Goal: Task Accomplishment & Management: Manage account settings

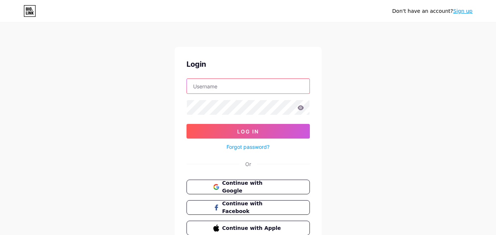
click at [235, 84] on input "text" at bounding box center [248, 86] width 123 height 15
paste input "[DOMAIN_NAME][EMAIL_ADDRESS][DOMAIN_NAME]"
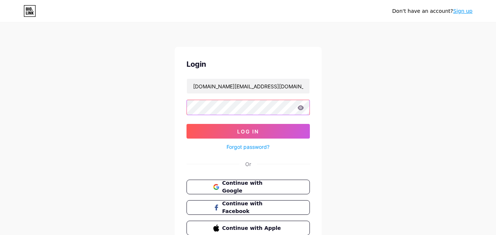
click at [152, 88] on div "Don't have an account? Sign up Login [DOMAIN_NAME][EMAIL_ADDRESS][DOMAIN_NAME] …" at bounding box center [248, 135] width 496 height 271
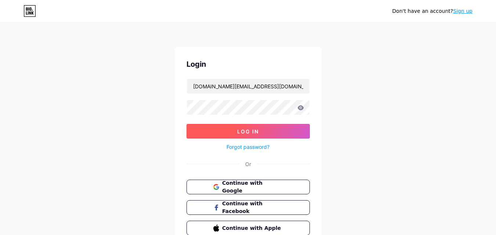
click at [227, 129] on button "Log In" at bounding box center [248, 131] width 123 height 15
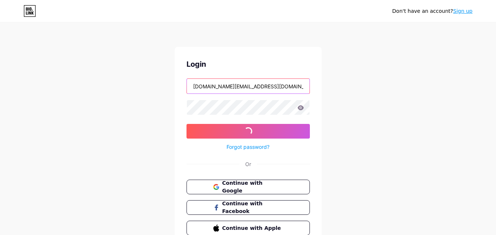
drag, startPoint x: 222, startPoint y: 88, endPoint x: 269, endPoint y: 87, distance: 47.0
click at [269, 87] on input "[DOMAIN_NAME][EMAIL_ADDRESS][DOMAIN_NAME]" at bounding box center [248, 86] width 123 height 15
type input "[DOMAIN_NAME][EMAIL_ADDRESS][DOMAIN_NAME]"
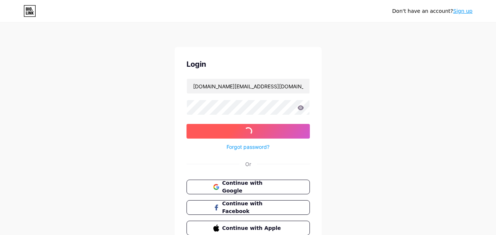
click at [242, 127] on button "Log In" at bounding box center [248, 131] width 123 height 15
click at [240, 133] on span "Log In" at bounding box center [248, 132] width 22 height 6
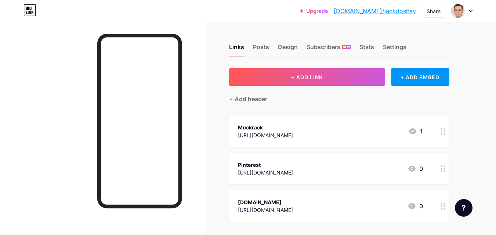
click at [293, 130] on div "Muckrack" at bounding box center [265, 128] width 55 height 8
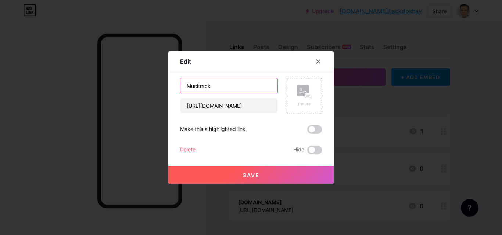
click at [183, 88] on input "Muckrack" at bounding box center [228, 86] width 97 height 15
paste input "[PERSON_NAME]"
type input "[PERSON_NAME] | Muckrack"
click at [282, 174] on button "Save" at bounding box center [250, 175] width 165 height 18
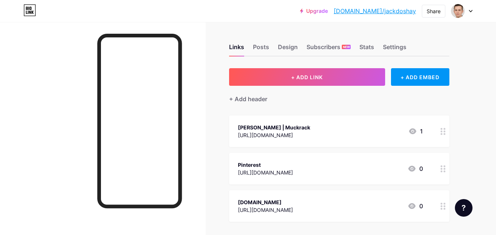
click at [443, 167] on icon at bounding box center [443, 169] width 5 height 7
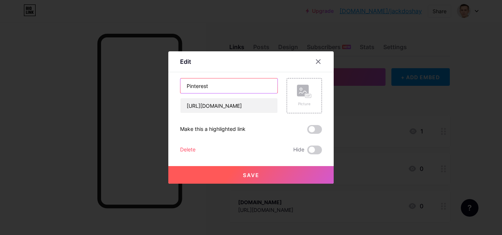
click at [184, 85] on input "Pinterest" at bounding box center [228, 86] width 97 height 15
paste input "[PERSON_NAME]"
type input "[PERSON_NAME] | Pinterest"
click at [237, 175] on button "Save" at bounding box center [250, 175] width 165 height 18
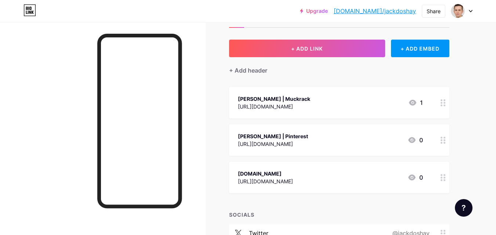
scroll to position [44, 0]
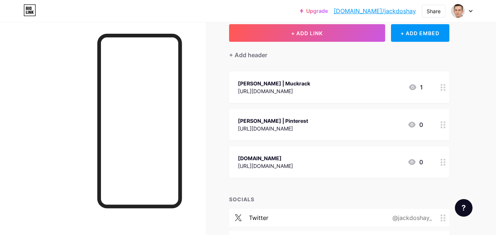
click at [439, 160] on div at bounding box center [443, 162] width 12 height 32
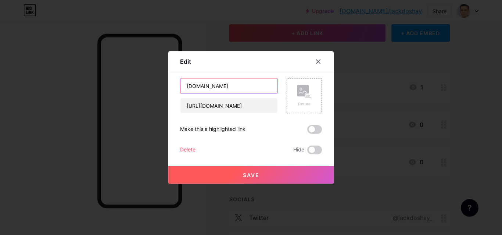
click at [183, 85] on input "[DOMAIN_NAME]" at bounding box center [228, 86] width 97 height 15
paste input "[PERSON_NAME]"
type input "[PERSON_NAME] | [DOMAIN_NAME]"
click at [251, 171] on button "Save" at bounding box center [250, 175] width 165 height 18
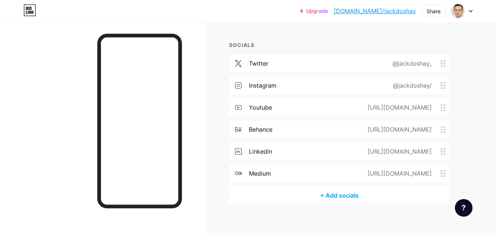
scroll to position [204, 0]
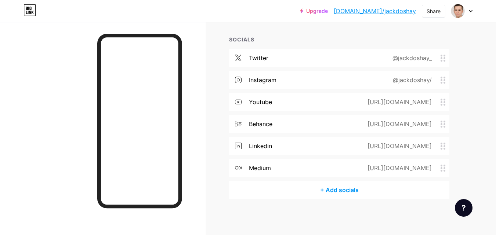
click at [338, 59] on div "twitter @jackdoshay_" at bounding box center [339, 58] width 220 height 18
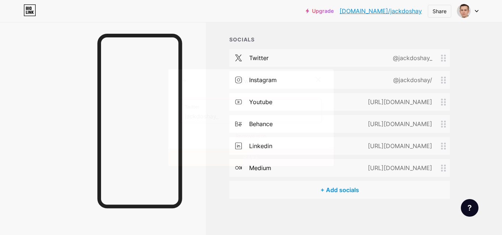
click at [316, 81] on icon at bounding box center [318, 80] width 6 height 6
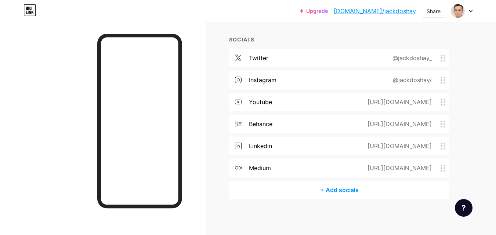
click at [295, 125] on div "behance [URL][DOMAIN_NAME]" at bounding box center [339, 124] width 220 height 18
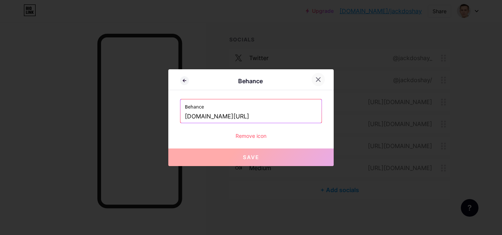
click at [316, 75] on div at bounding box center [317, 79] width 13 height 13
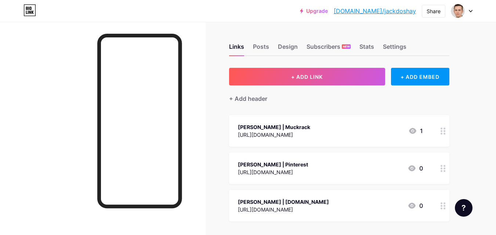
scroll to position [0, 0]
click at [284, 135] on div "[URL][DOMAIN_NAME]" at bounding box center [274, 135] width 72 height 8
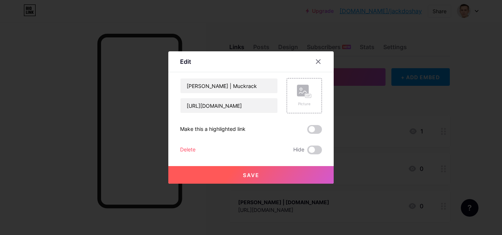
click at [413, 99] on div at bounding box center [251, 117] width 502 height 235
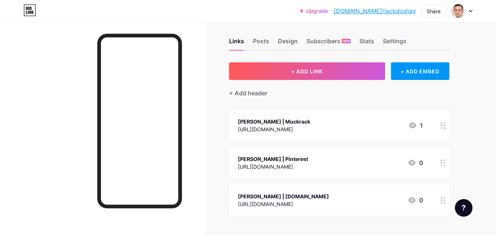
scroll to position [44, 0]
